Goal: Information Seeking & Learning: Learn about a topic

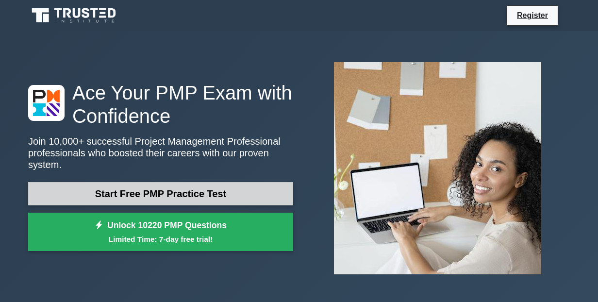
click at [186, 195] on link "Start Free PMP Practice Test" at bounding box center [160, 193] width 265 height 23
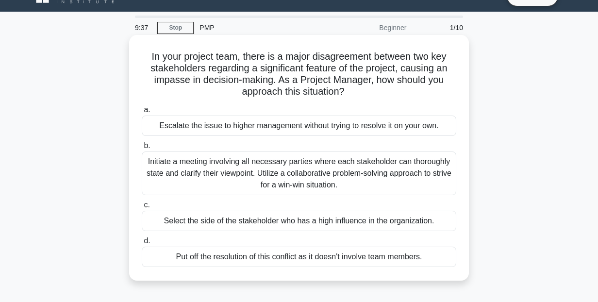
scroll to position [39, 0]
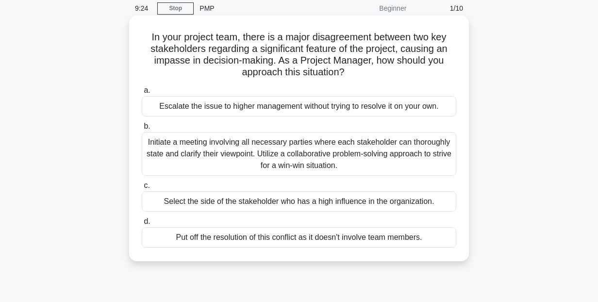
click at [263, 156] on div "Initiate a meeting involving all necessary parties where each stakeholder can t…" at bounding box center [299, 154] width 315 height 44
click at [142, 130] on input "b. Initiate a meeting involving all necessary parties where each stakeholder ca…" at bounding box center [142, 126] width 0 height 6
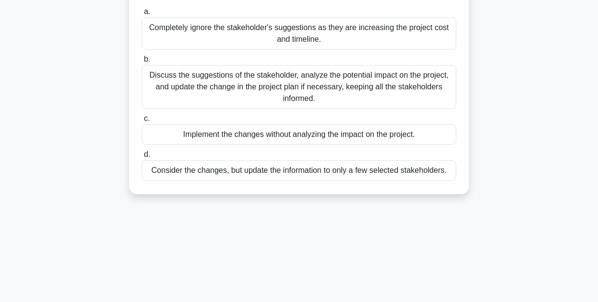
scroll to position [155, 0]
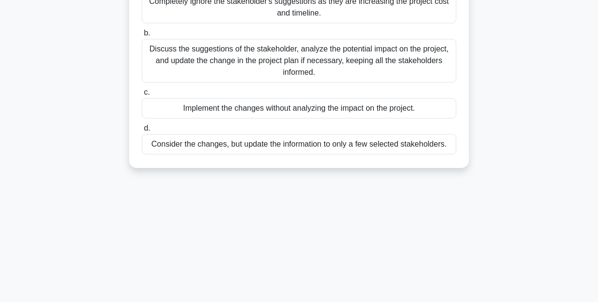
click at [272, 58] on div "Discuss the suggestions of the stakeholder, analyze the potential impact on the…" at bounding box center [299, 61] width 315 height 44
click at [142, 36] on input "b. Discuss the suggestions of the stakeholder, analyze the potential impact on …" at bounding box center [142, 33] width 0 height 6
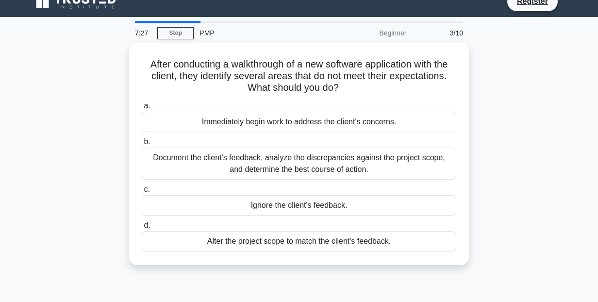
scroll to position [0, 0]
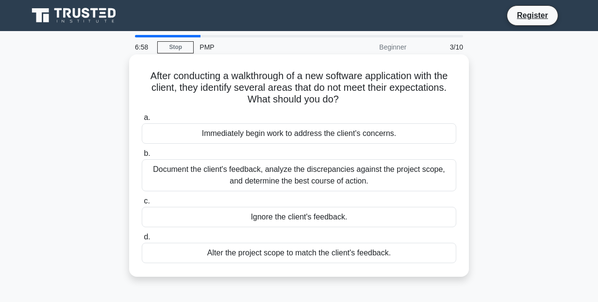
click at [347, 175] on div "Document the client's feedback, analyze the discrepancies against the project s…" at bounding box center [299, 175] width 315 height 32
click at [142, 157] on input "b. Document the client's feedback, analyze the discrepancies against the projec…" at bounding box center [142, 154] width 0 height 6
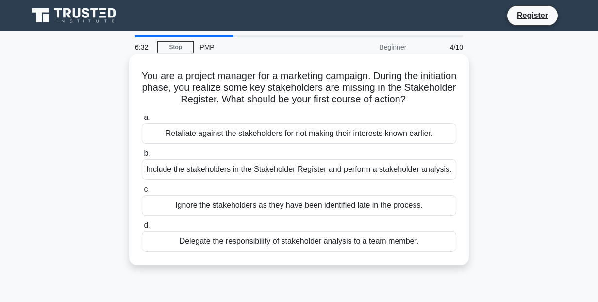
click at [391, 166] on div "Include the stakeholders in the Stakeholder Register and perform a stakeholder …" at bounding box center [299, 169] width 315 height 20
click at [142, 157] on input "b. Include the stakeholders in the Stakeholder Register and perform a stakehold…" at bounding box center [142, 154] width 0 height 6
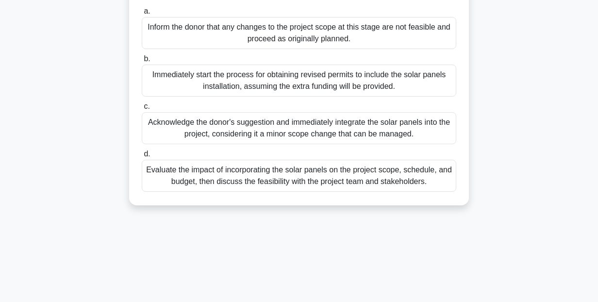
scroll to position [175, 0]
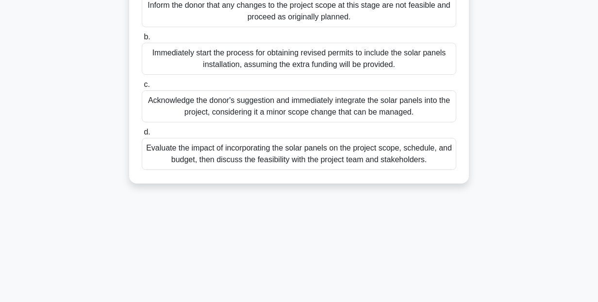
click at [398, 146] on div "Evaluate the impact of incorporating the solar panels on the project scope, sch…" at bounding box center [299, 154] width 315 height 32
click at [142, 136] on input "d. Evaluate the impact of incorporating the solar panels on the project scope, …" at bounding box center [142, 132] width 0 height 6
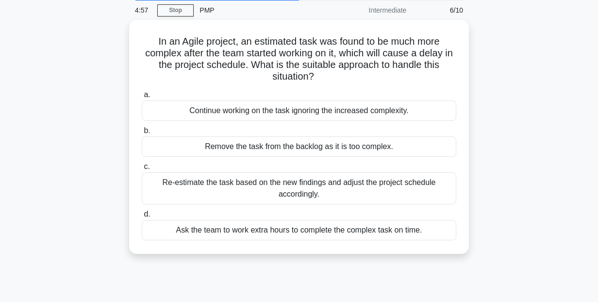
scroll to position [39, 0]
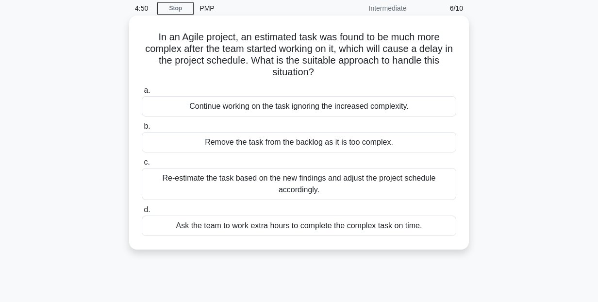
click at [410, 179] on div "Re-estimate the task based on the new findings and adjust the project schedule …" at bounding box center [299, 184] width 315 height 32
click at [142, 166] on input "c. Re-estimate the task based on the new findings and adjust the project schedu…" at bounding box center [142, 162] width 0 height 6
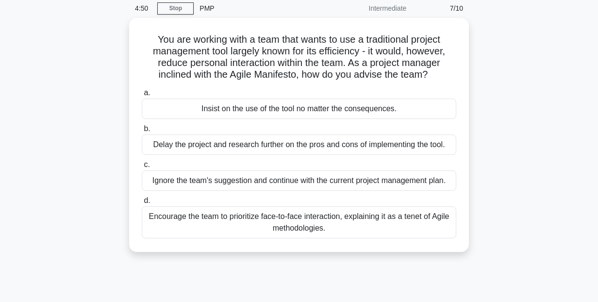
scroll to position [0, 0]
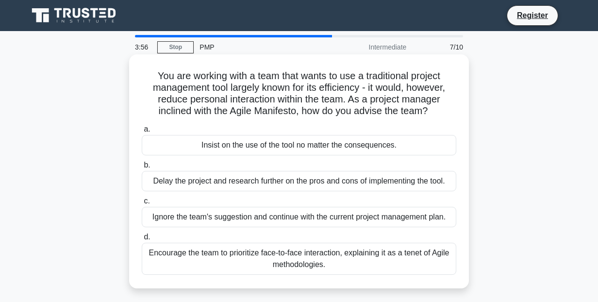
click at [396, 264] on div "Encourage the team to prioritize face-to-face interaction, explaining it as a t…" at bounding box center [299, 259] width 315 height 32
click at [142, 240] on input "d. Encourage the team to prioritize face-to-face interaction, explaining it as …" at bounding box center [142, 237] width 0 height 6
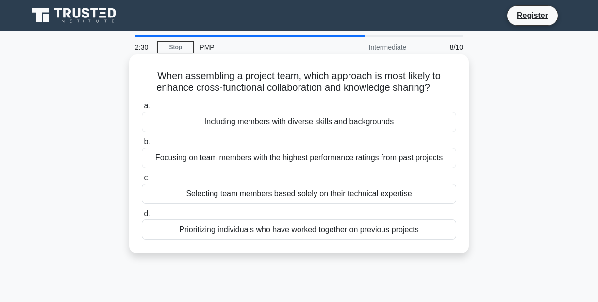
click at [355, 229] on div "Prioritizing individuals who have worked together on previous projects" at bounding box center [299, 230] width 315 height 20
click at [142, 217] on input "d. Prioritizing individuals who have worked together on previous projects" at bounding box center [142, 214] width 0 height 6
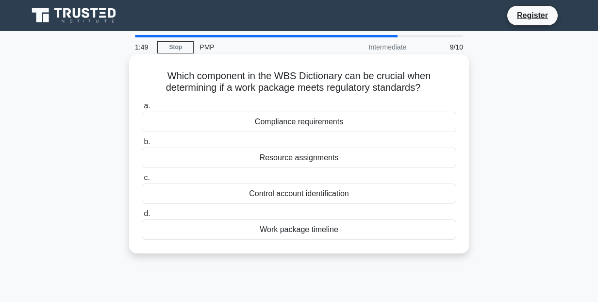
click at [312, 127] on div "Compliance requirements" at bounding box center [299, 122] width 315 height 20
click at [142, 109] on input "a. Compliance requirements" at bounding box center [142, 106] width 0 height 6
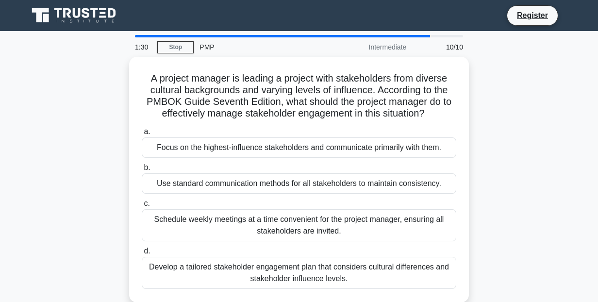
click at [491, 150] on div "A project manager is leading a project with stakeholders from diverse cultural …" at bounding box center [299, 185] width 554 height 257
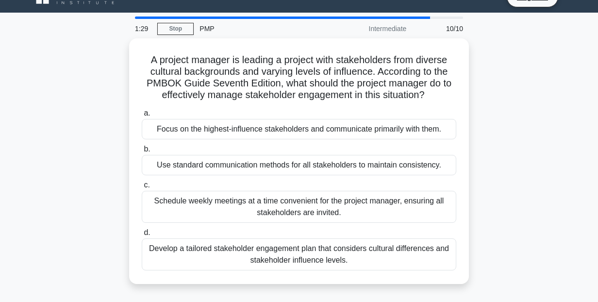
scroll to position [19, 0]
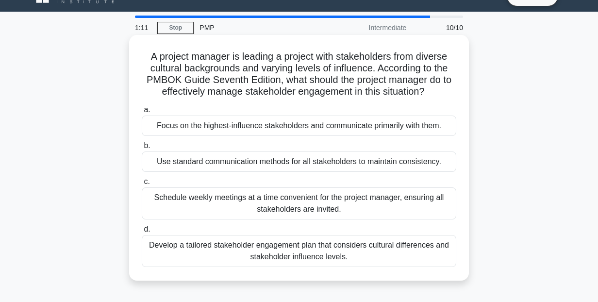
click at [393, 251] on div "Develop a tailored stakeholder engagement plan that considers cultural differen…" at bounding box center [299, 251] width 315 height 32
click at [142, 233] on input "d. Develop a tailored stakeholder engagement plan that considers cultural diffe…" at bounding box center [142, 229] width 0 height 6
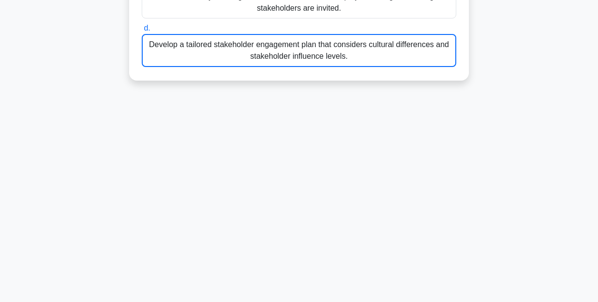
scroll to position [222, 0]
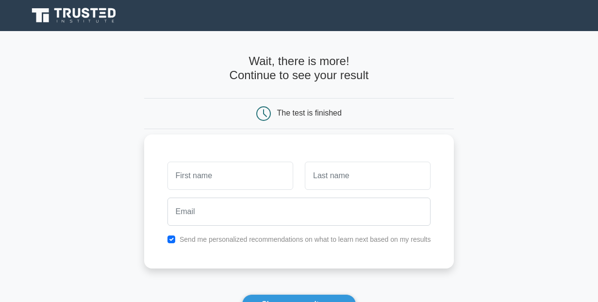
click at [244, 174] on input "text" at bounding box center [231, 176] width 126 height 28
type input "Vaflaly"
click at [339, 175] on input "text" at bounding box center [368, 176] width 126 height 28
type input "Bakayoko"
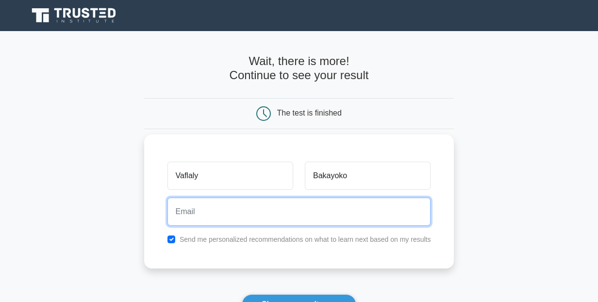
click at [295, 221] on input "email" at bounding box center [300, 212] width 264 height 28
type input "bvbouba@gmail.com"
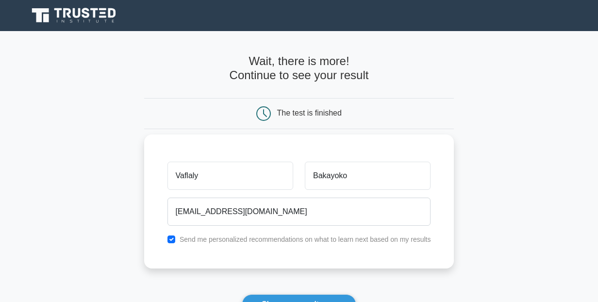
click at [181, 236] on label "Send me personalized recommendations on what to learn next based on my results" at bounding box center [306, 240] width 252 height 8
click at [171, 240] on input "checkbox" at bounding box center [172, 240] width 8 height 8
checkbox input "false"
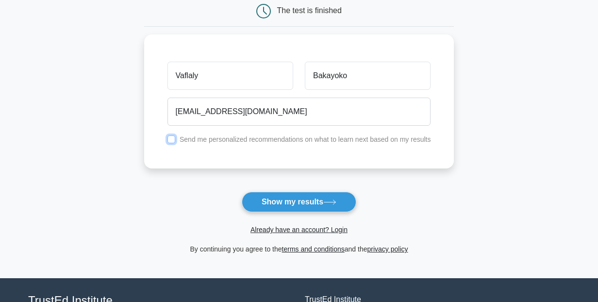
scroll to position [117, 0]
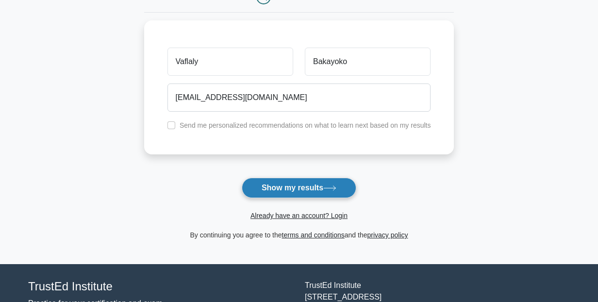
click at [297, 189] on button "Show my results" at bounding box center [299, 188] width 115 height 20
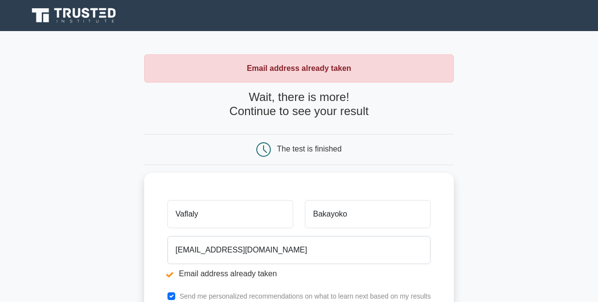
click at [301, 94] on h4 "Wait, there is more! Continue to see your result" at bounding box center [299, 104] width 310 height 28
click at [308, 105] on h4 "Wait, there is more! Continue to see your result" at bounding box center [299, 104] width 310 height 28
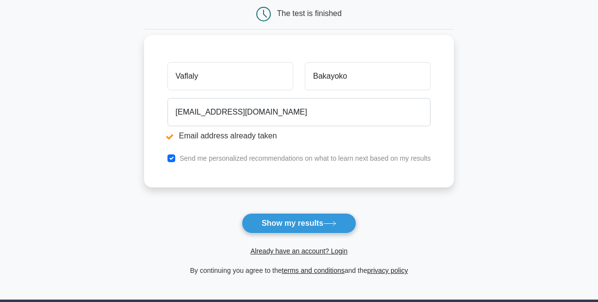
scroll to position [136, 0]
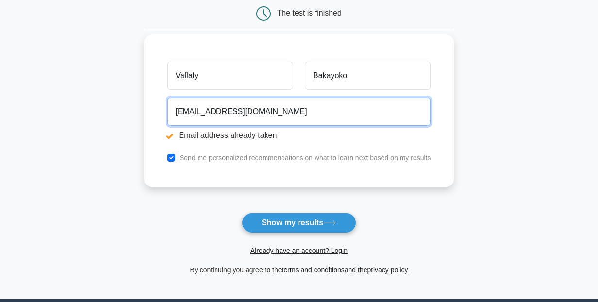
click at [186, 114] on input "bvbouba@gmail.com" at bounding box center [300, 112] width 264 height 28
type input "bakayoko.vaflaly@utexas.edu"
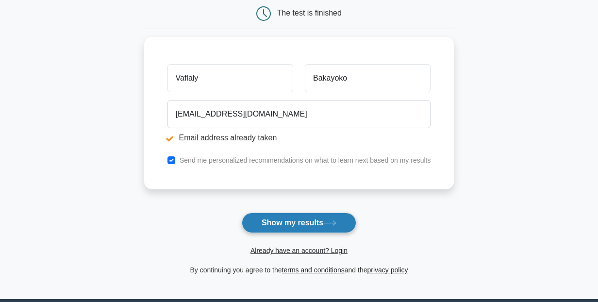
click at [296, 228] on button "Show my results" at bounding box center [299, 223] width 115 height 20
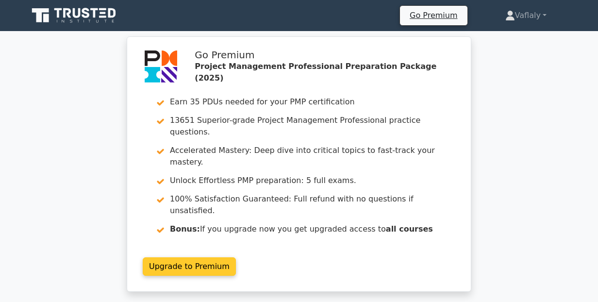
click at [236, 257] on link "Upgrade to Premium" at bounding box center [189, 266] width 93 height 18
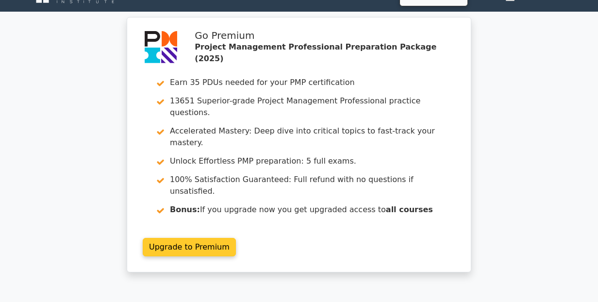
scroll to position [39, 0]
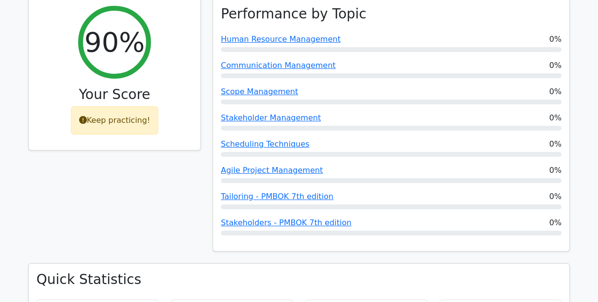
scroll to position [409, 0]
